Goal: Find specific page/section: Find specific page/section

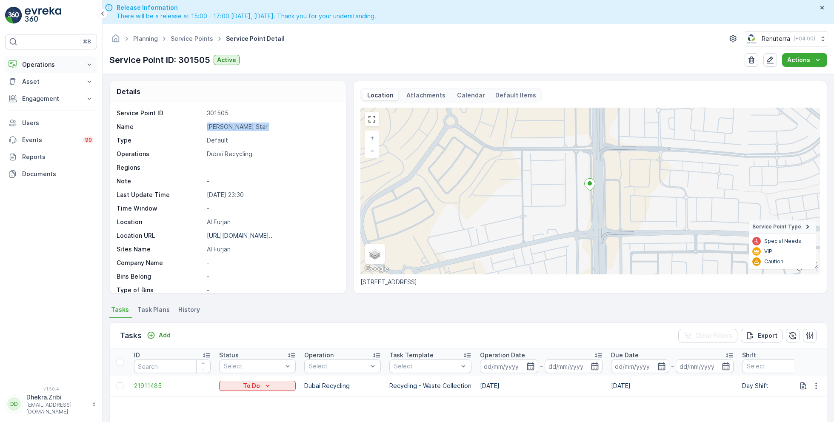
click at [50, 64] on p "Operations" at bounding box center [51, 64] width 58 height 9
click at [37, 90] on p "Planning" at bounding box center [34, 91] width 24 height 9
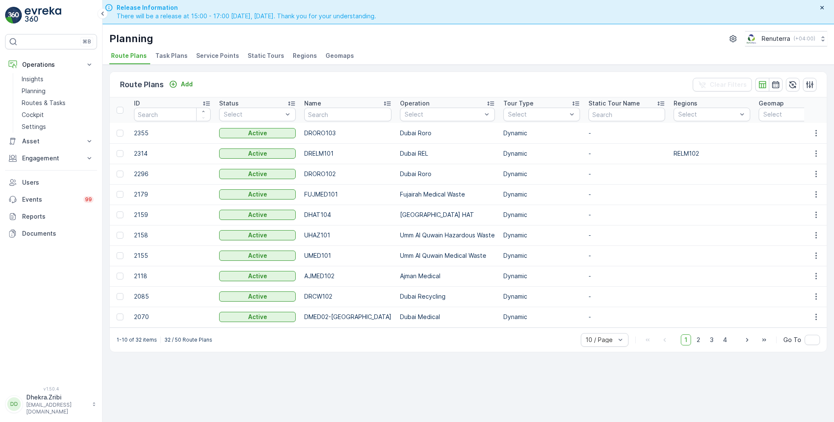
click at [204, 54] on span "Service Points" at bounding box center [217, 55] width 43 height 9
